Goal: Use online tool/utility: Utilize a website feature to perform a specific function

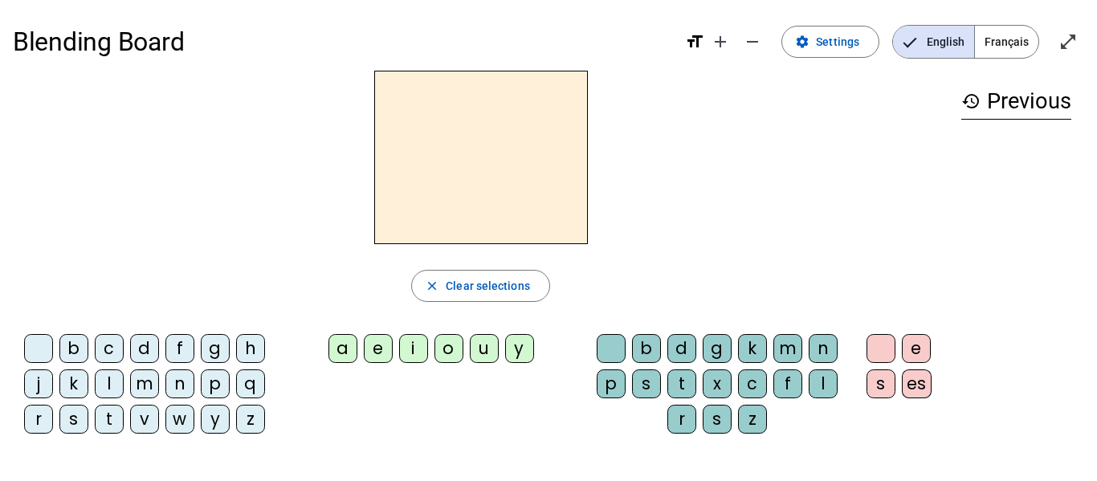
click at [153, 382] on div "m" at bounding box center [144, 384] width 29 height 29
click at [464, 288] on span "Clear selections" at bounding box center [488, 285] width 84 height 19
click at [137, 386] on div "m" at bounding box center [144, 384] width 29 height 29
click at [348, 345] on div "a" at bounding box center [343, 348] width 29 height 29
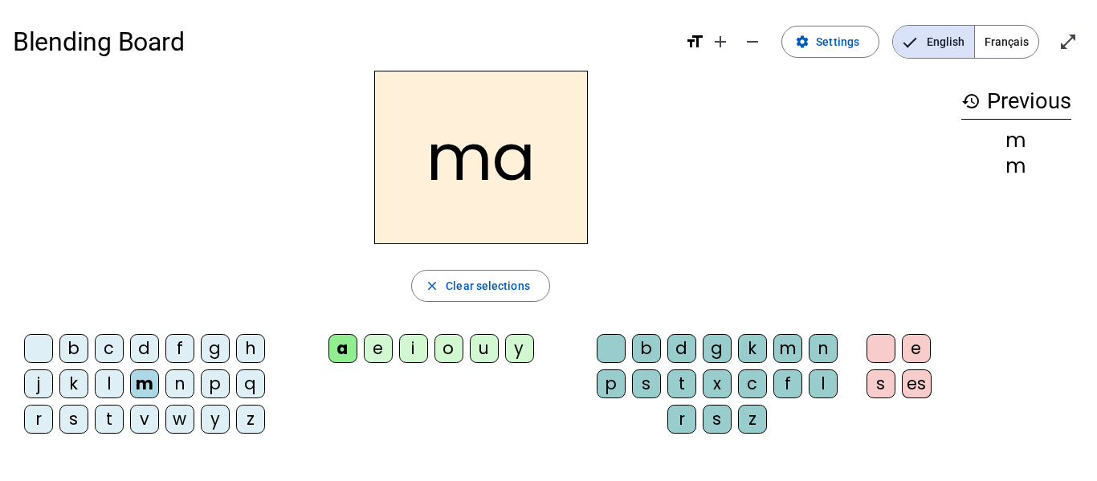
click at [110, 415] on div "t" at bounding box center [109, 419] width 29 height 29
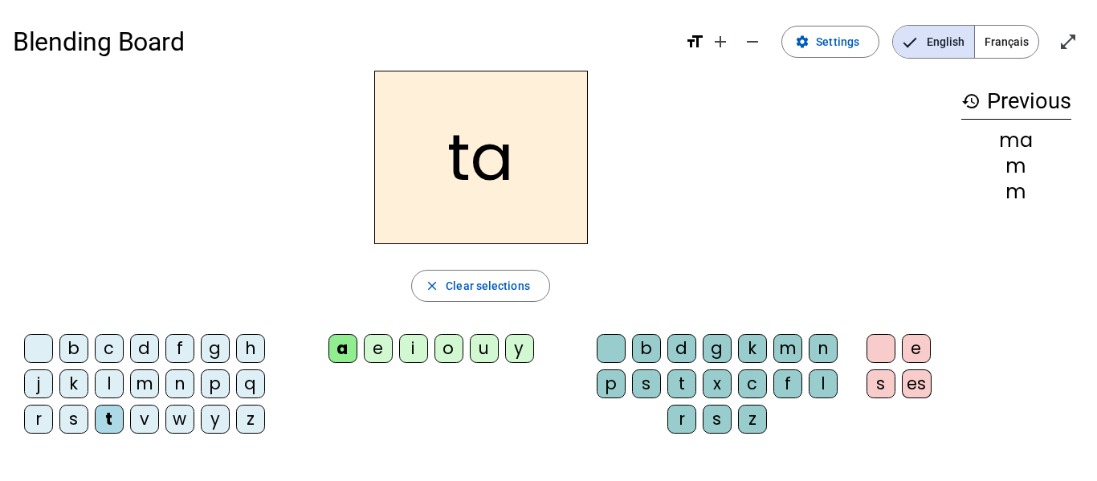
click at [107, 386] on div "l" at bounding box center [109, 384] width 29 height 29
click at [716, 421] on div "s" at bounding box center [717, 419] width 29 height 29
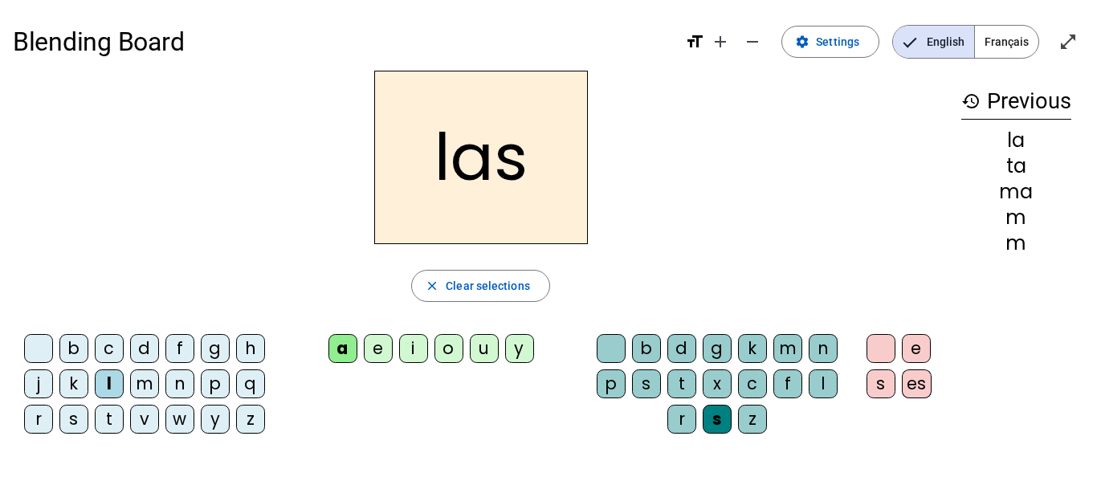
click at [214, 385] on div "p" at bounding box center [215, 384] width 29 height 29
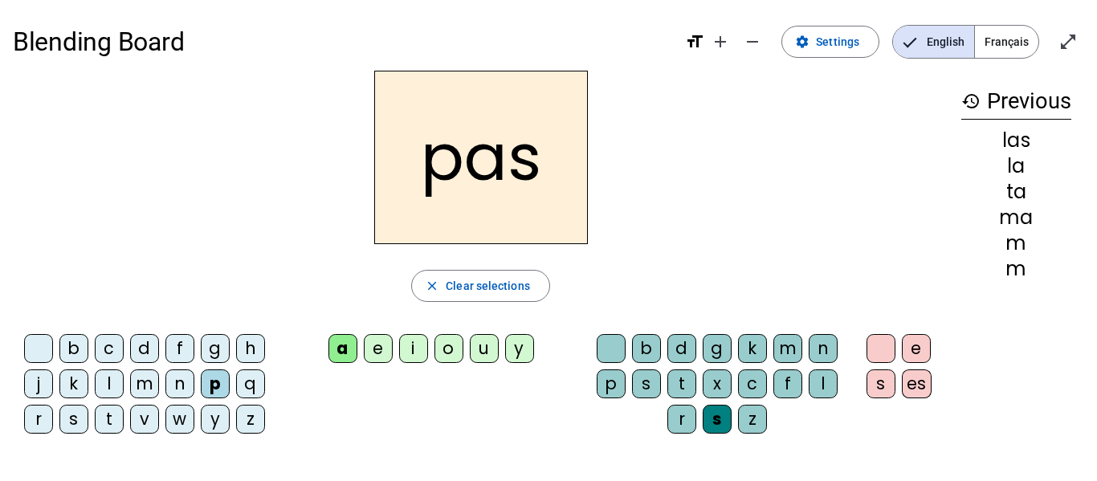
click at [106, 418] on div "t" at bounding box center [109, 419] width 29 height 29
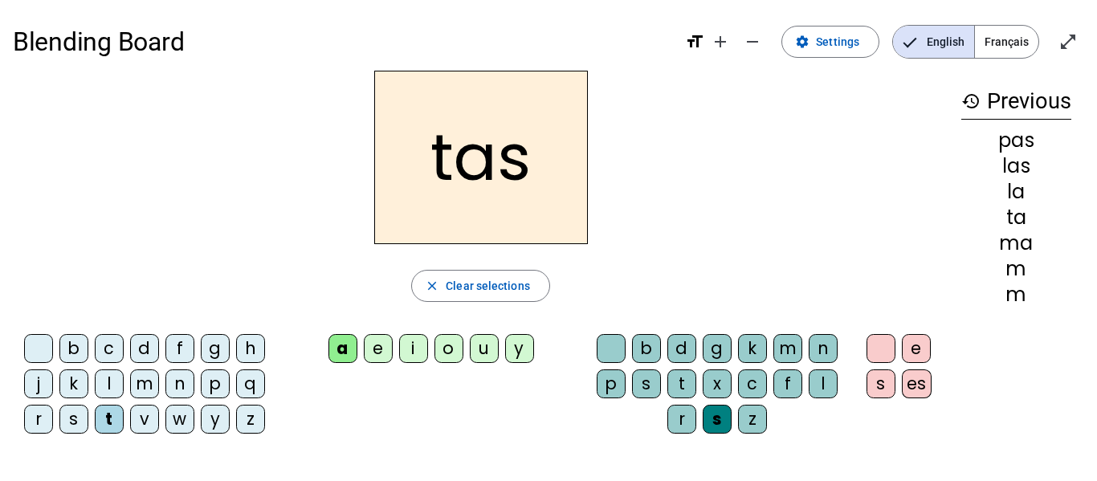
click at [705, 424] on div "s" at bounding box center [717, 419] width 29 height 29
click at [714, 419] on div "s" at bounding box center [717, 419] width 29 height 29
click at [506, 284] on span "Clear selections" at bounding box center [488, 285] width 84 height 19
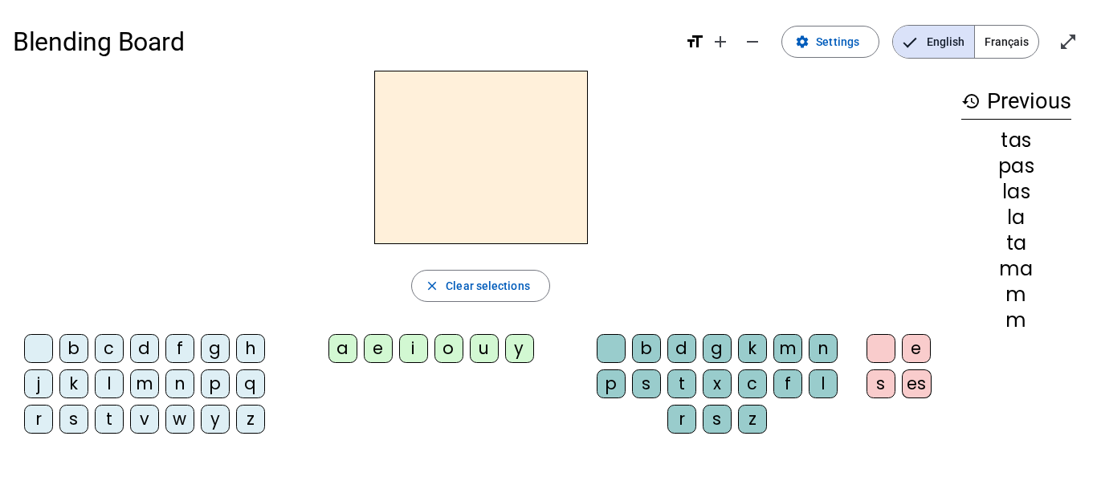
click at [111, 422] on div "t" at bounding box center [109, 419] width 29 height 29
click at [350, 351] on div "a" at bounding box center [343, 348] width 29 height 29
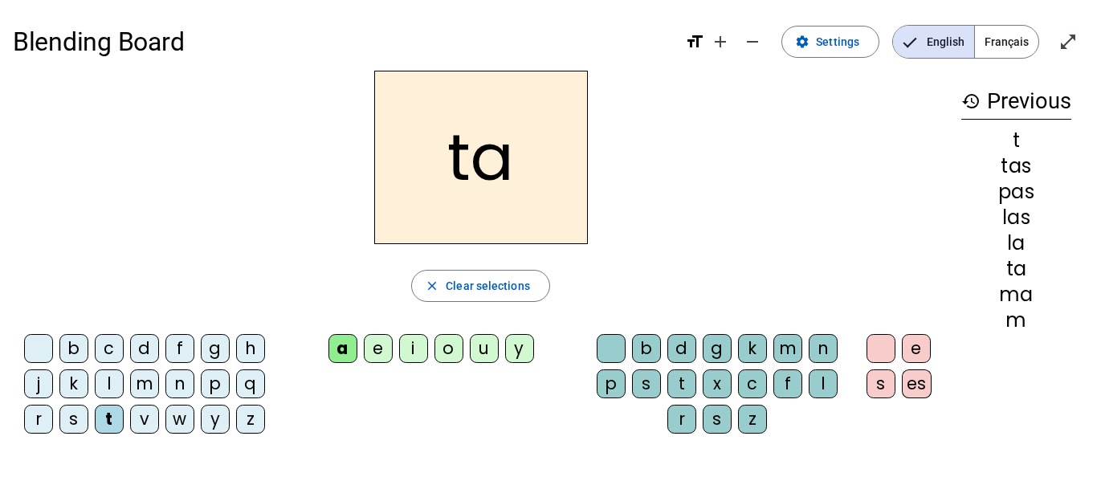
click at [105, 388] on div "l" at bounding box center [109, 384] width 29 height 29
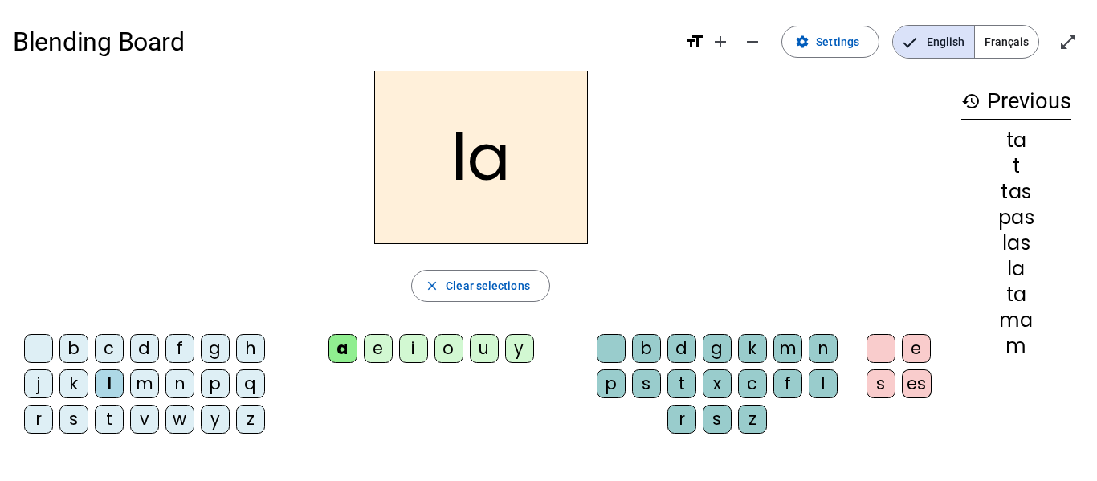
click at [68, 414] on div "s" at bounding box center [73, 419] width 29 height 29
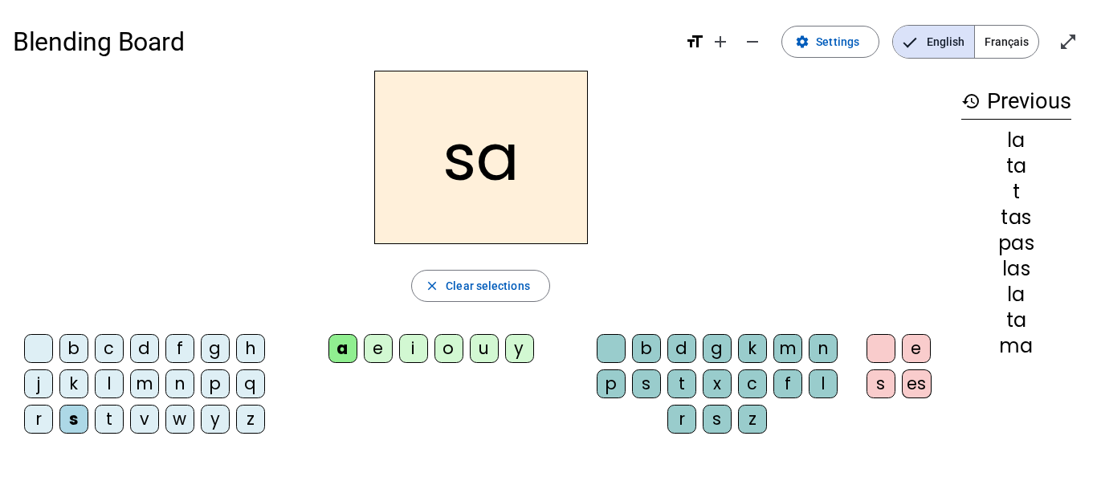
click at [826, 387] on div "l" at bounding box center [823, 384] width 29 height 29
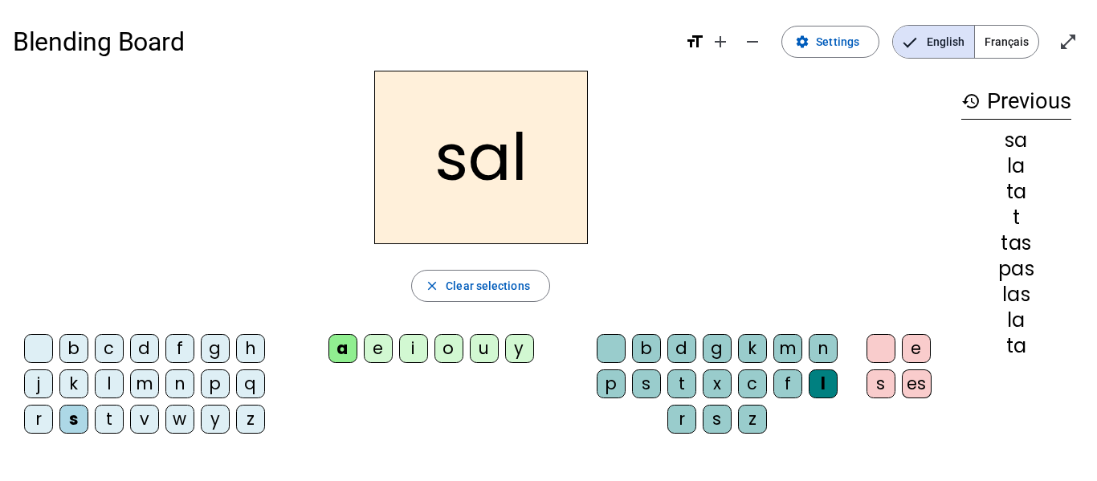
click at [147, 385] on div "m" at bounding box center [144, 384] width 29 height 29
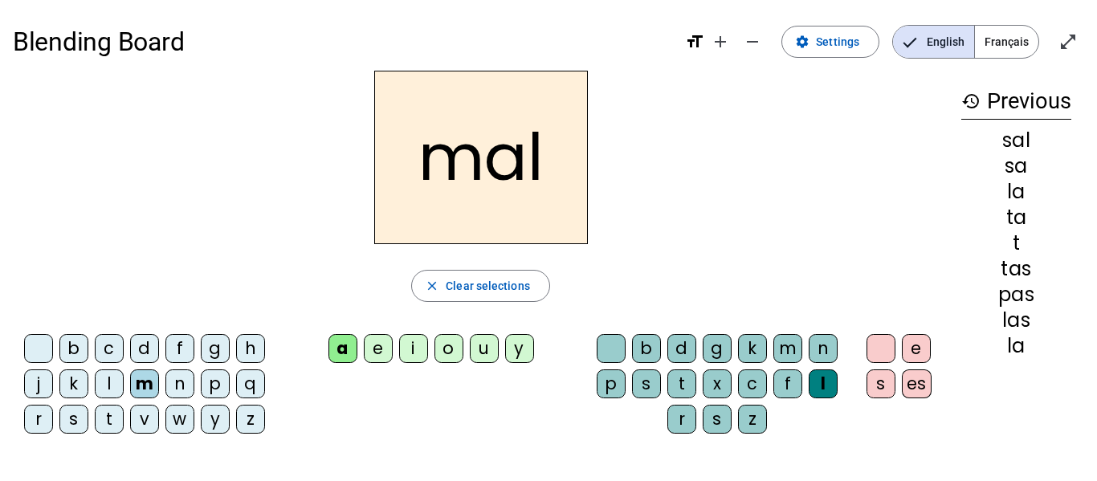
click at [77, 349] on div "b" at bounding box center [73, 348] width 29 height 29
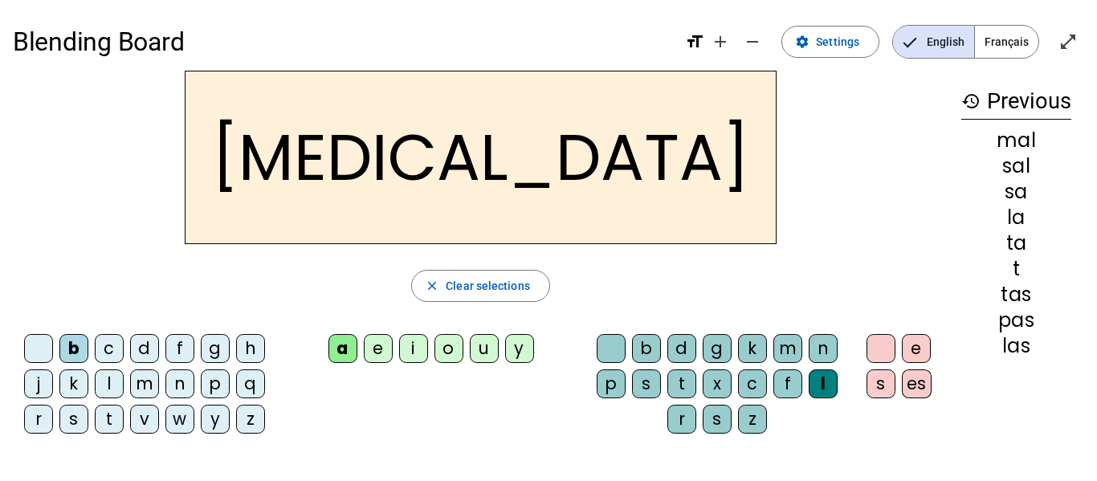
click at [649, 380] on div "s" at bounding box center [646, 384] width 29 height 29
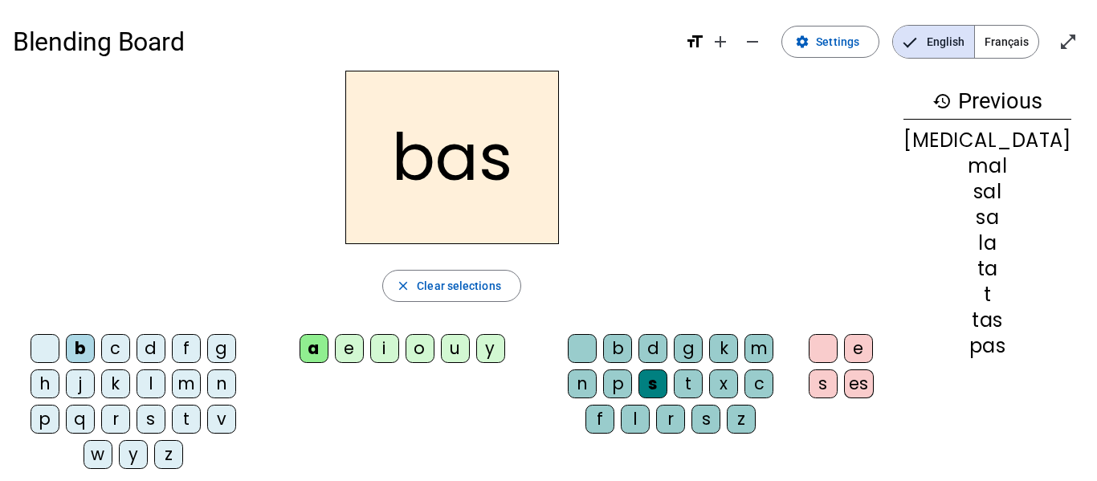
click at [59, 405] on div "p" at bounding box center [45, 419] width 29 height 29
